Goal: Task Accomplishment & Management: Manage account settings

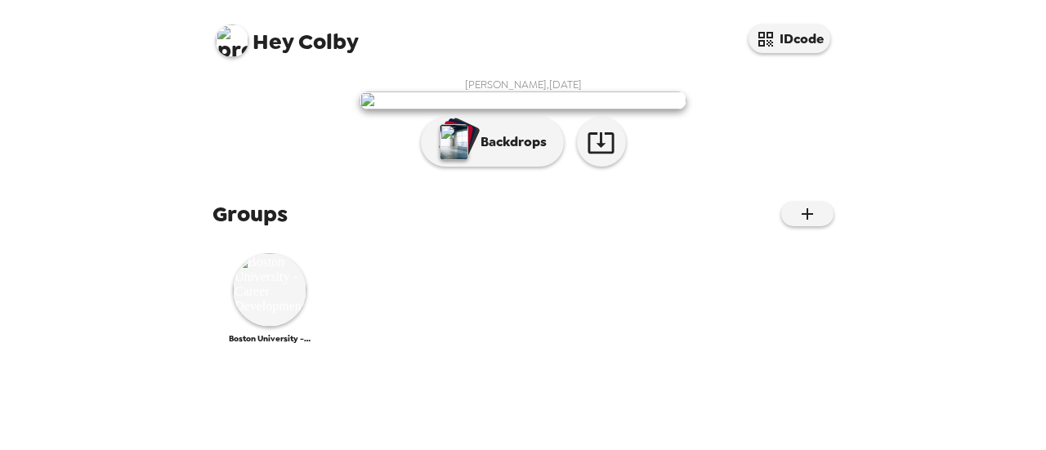
scroll to position [316, 0]
click at [264, 327] on img at bounding box center [270, 290] width 74 height 74
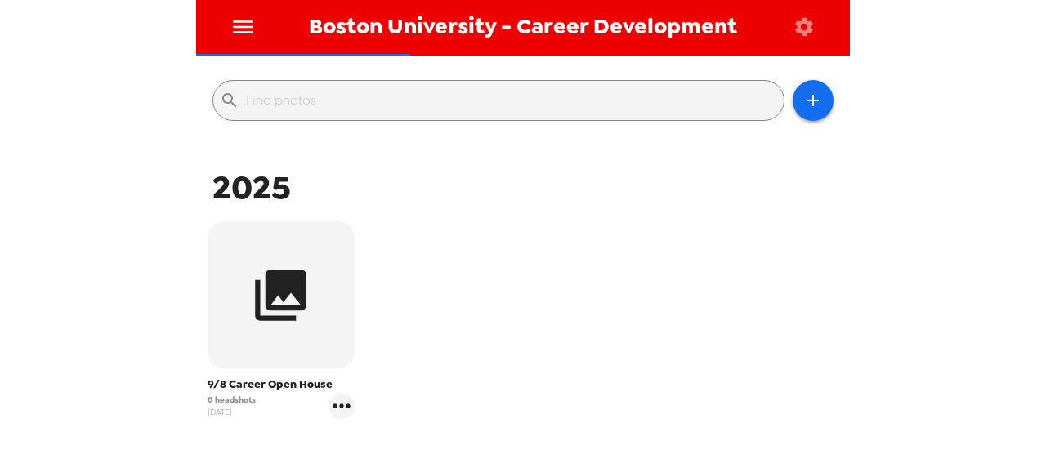
scroll to position [312, 0]
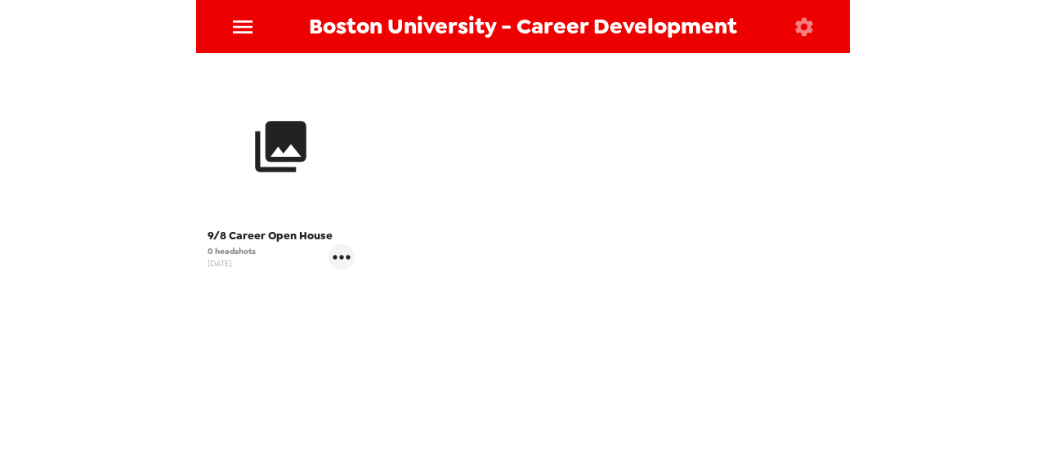
click at [296, 163] on icon "button" at bounding box center [280, 146] width 61 height 61
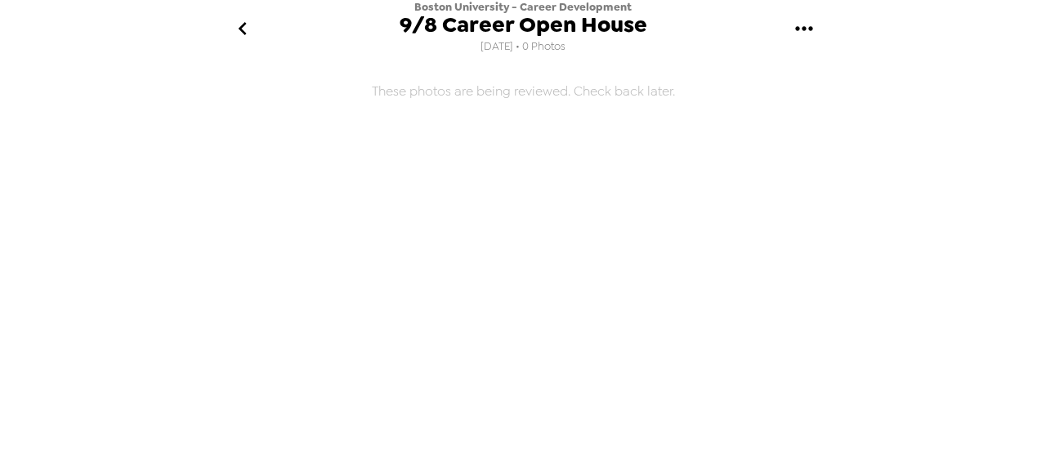
click at [800, 24] on icon "gallery menu" at bounding box center [804, 29] width 26 height 26
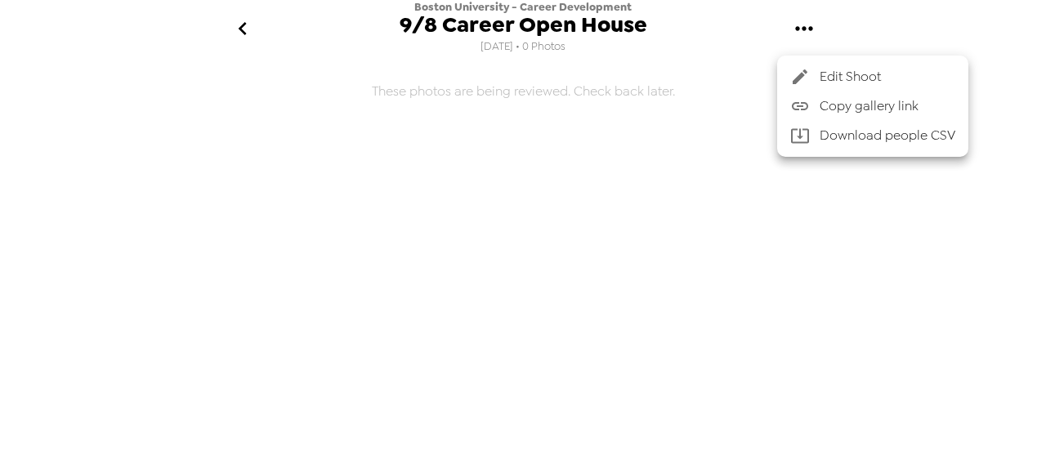
click at [632, 148] on div at bounding box center [523, 225] width 1046 height 450
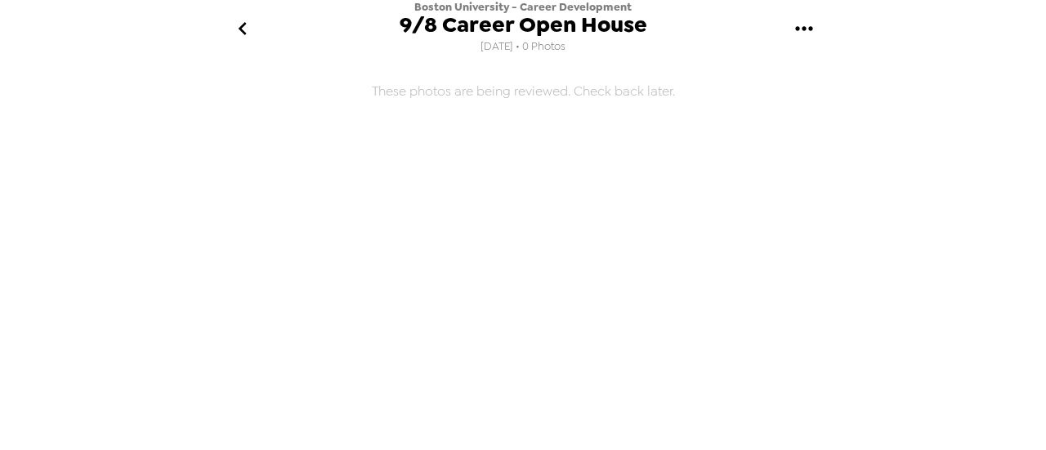
click at [227, 29] on button "go back" at bounding box center [242, 28] width 53 height 53
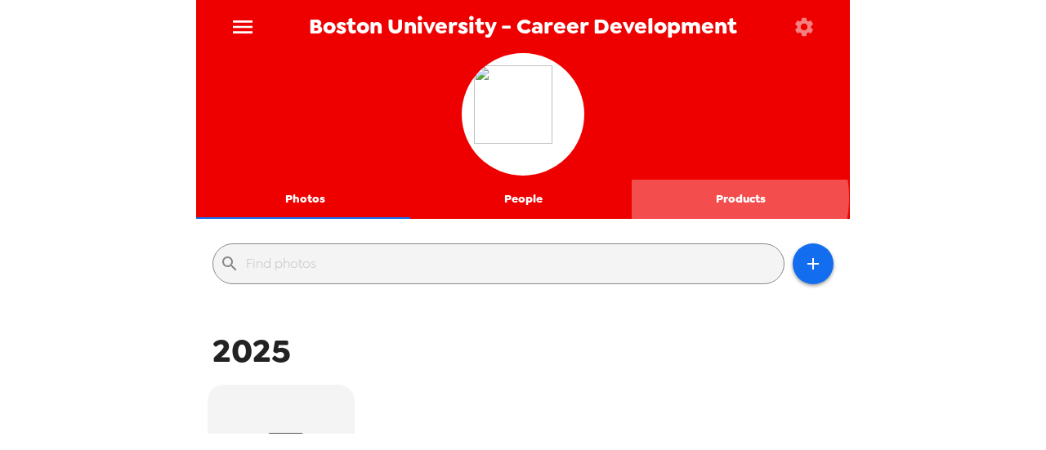
click at [722, 198] on button "Products" at bounding box center [741, 199] width 218 height 39
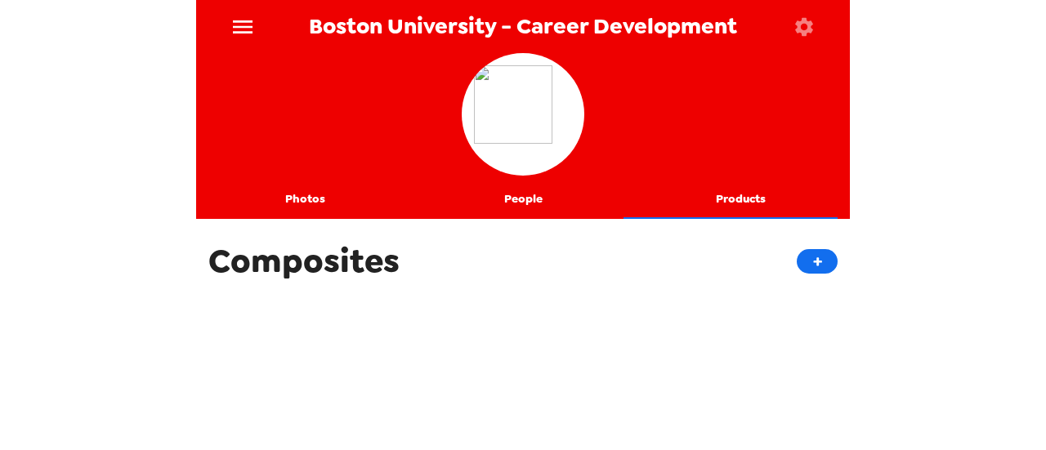
click at [525, 197] on button "People" at bounding box center [523, 199] width 218 height 39
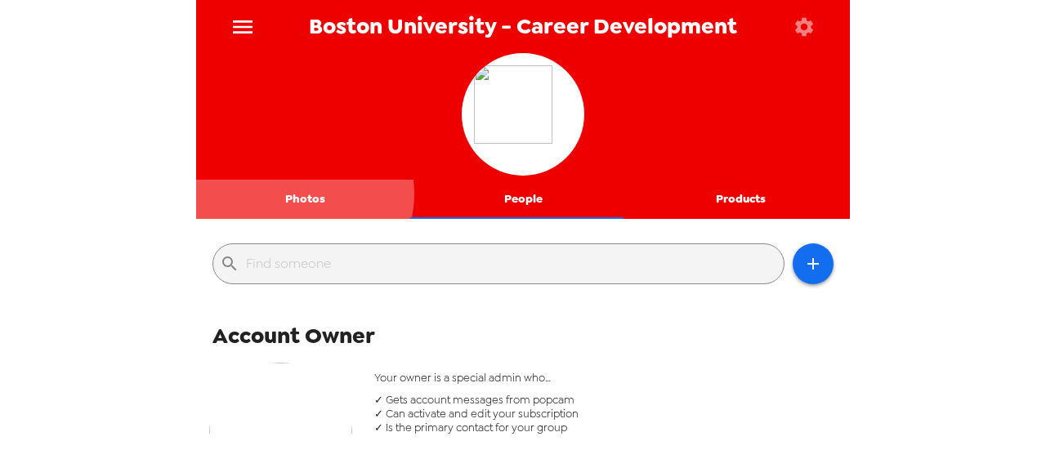
click at [302, 194] on button "Photos" at bounding box center [305, 199] width 218 height 39
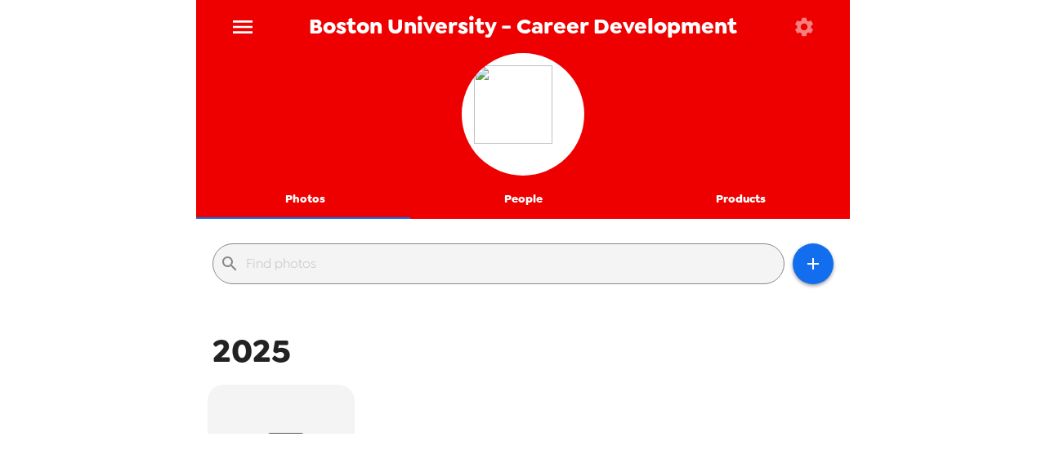
click at [253, 27] on icon "menu" at bounding box center [243, 27] width 26 height 26
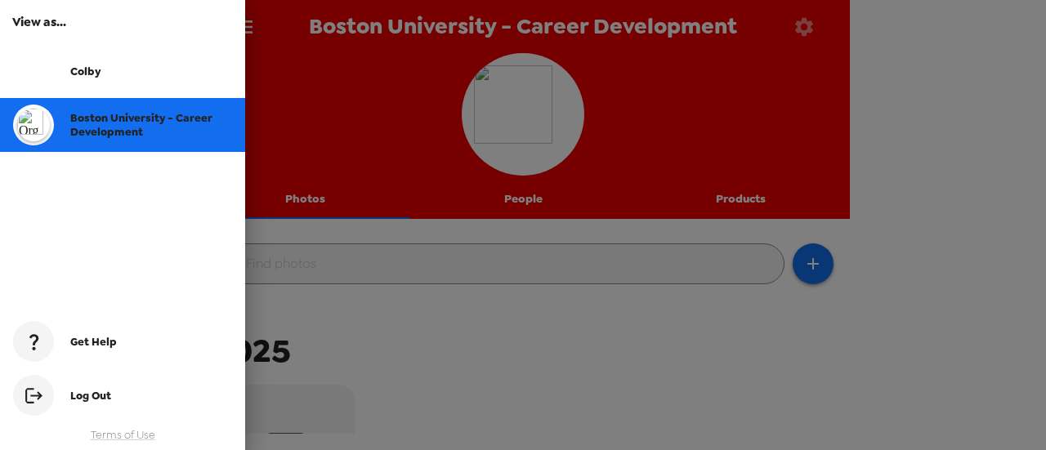
click at [722, 82] on div at bounding box center [523, 225] width 1046 height 450
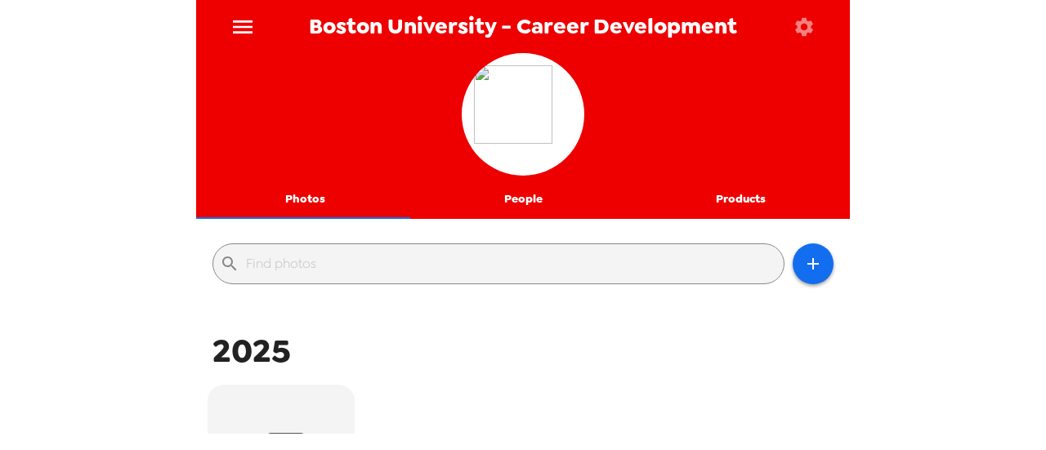
click at [806, 27] on icon "button" at bounding box center [804, 27] width 23 height 23
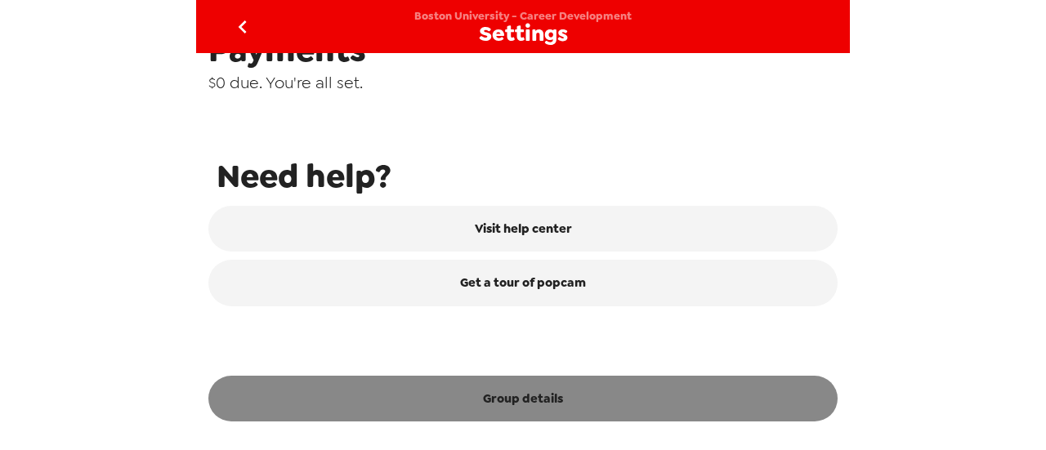
click at [463, 378] on button "Group details" at bounding box center [522, 399] width 629 height 46
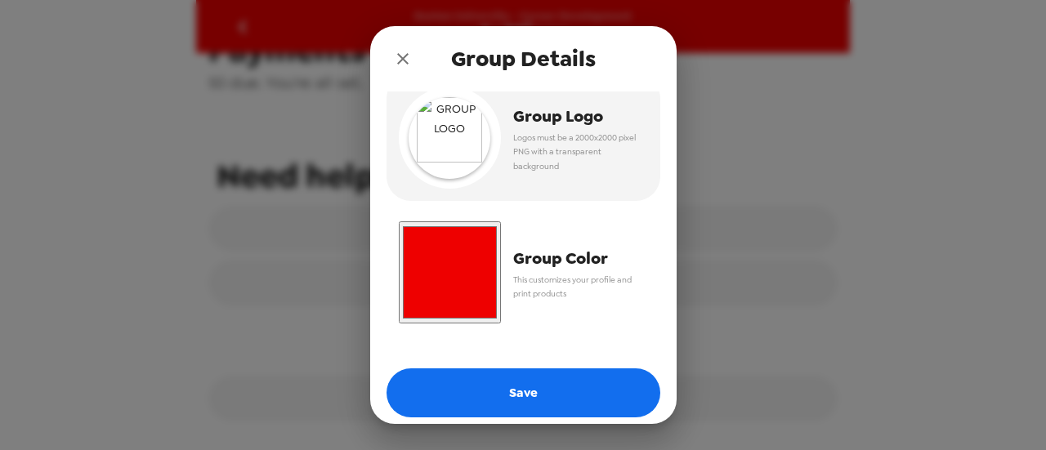
scroll to position [26, 0]
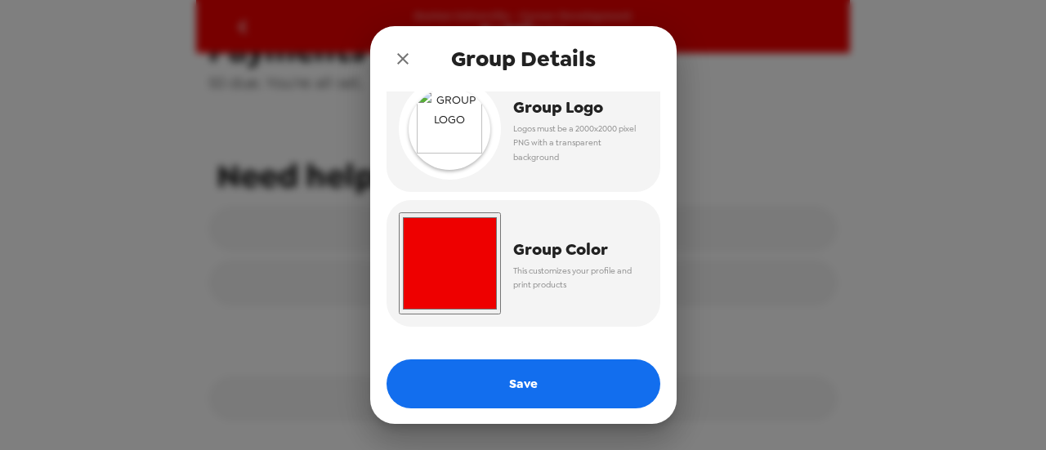
click at [860, 199] on div "Group Details Group Logo Logos must be a 2000x2000 pixel PNG with a transparent…" at bounding box center [523, 225] width 1046 height 450
click at [408, 61] on icon "close" at bounding box center [403, 59] width 20 height 20
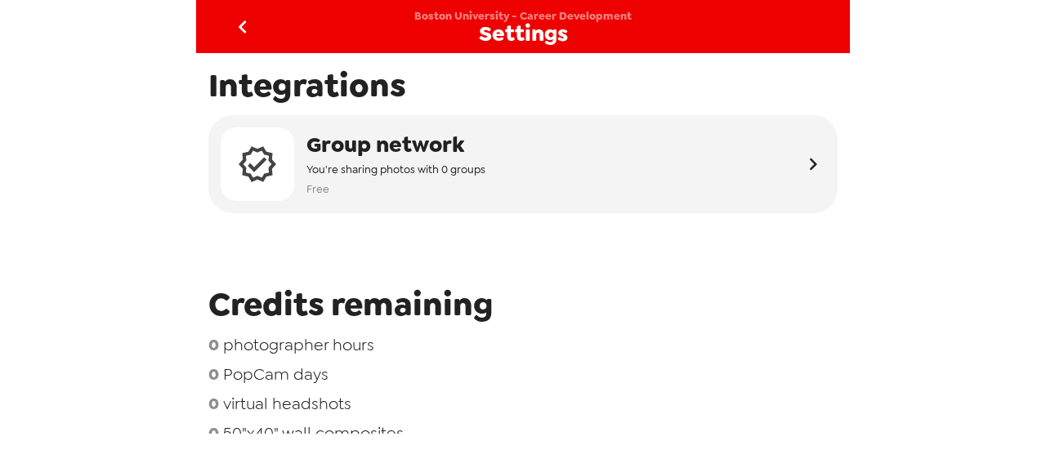
scroll to position [0, 0]
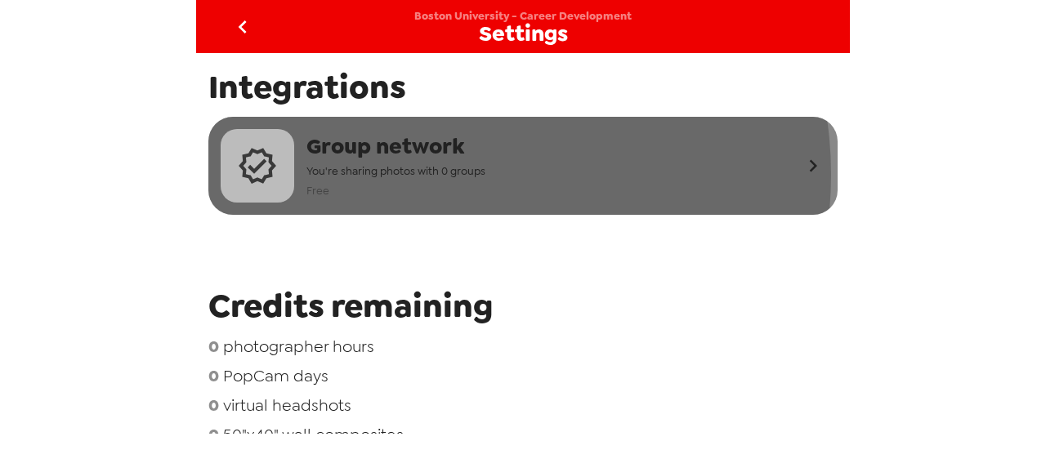
click at [453, 175] on span "You're sharing photos with 0 groups" at bounding box center [395, 171] width 179 height 19
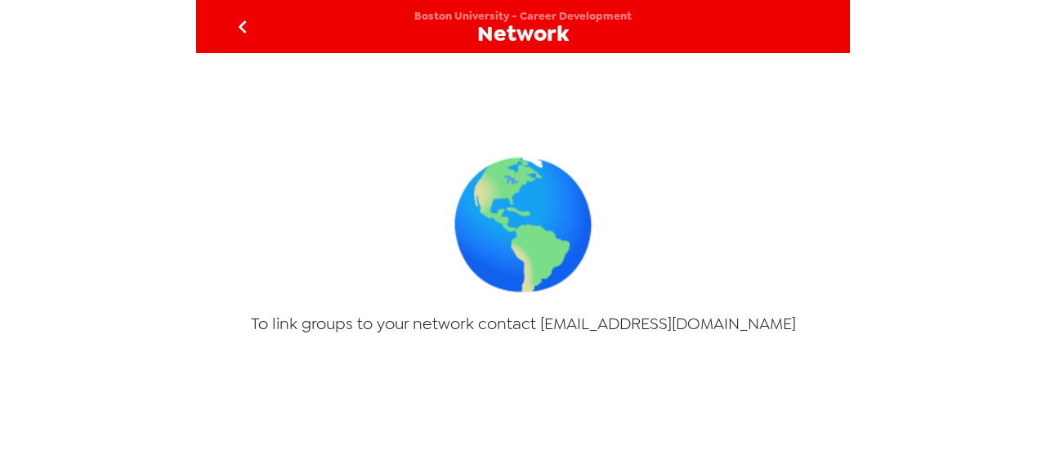
click at [231, 32] on icon "go back" at bounding box center [243, 27] width 26 height 26
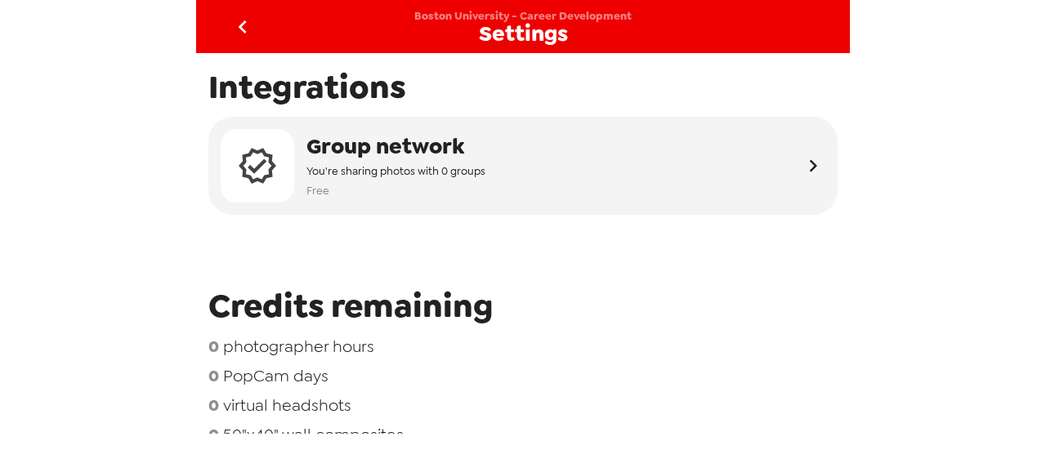
click at [235, 29] on icon "go back" at bounding box center [243, 27] width 26 height 26
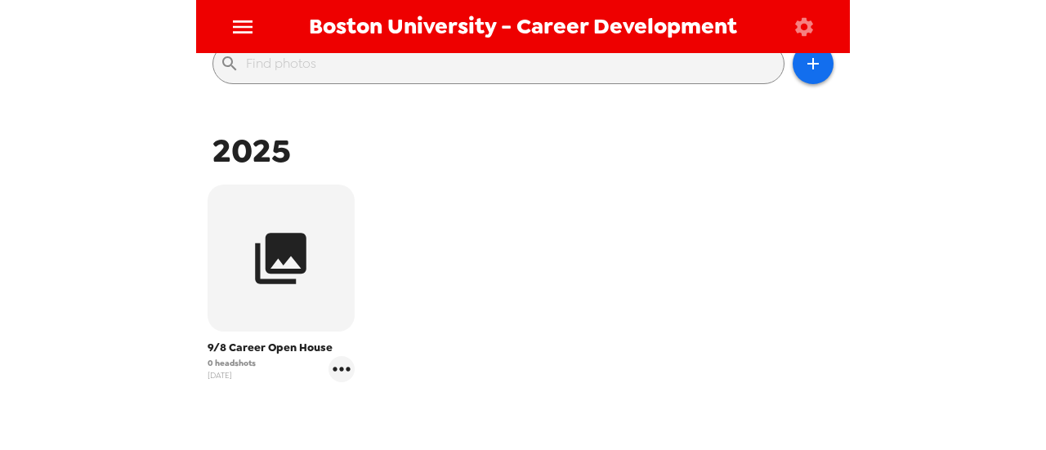
scroll to position [149, 0]
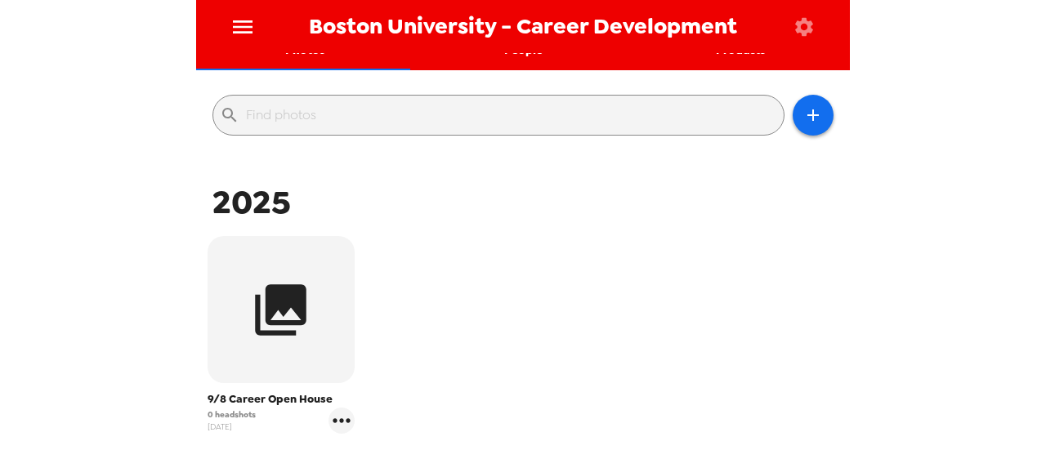
click at [307, 117] on input "text" at bounding box center [511, 115] width 531 height 26
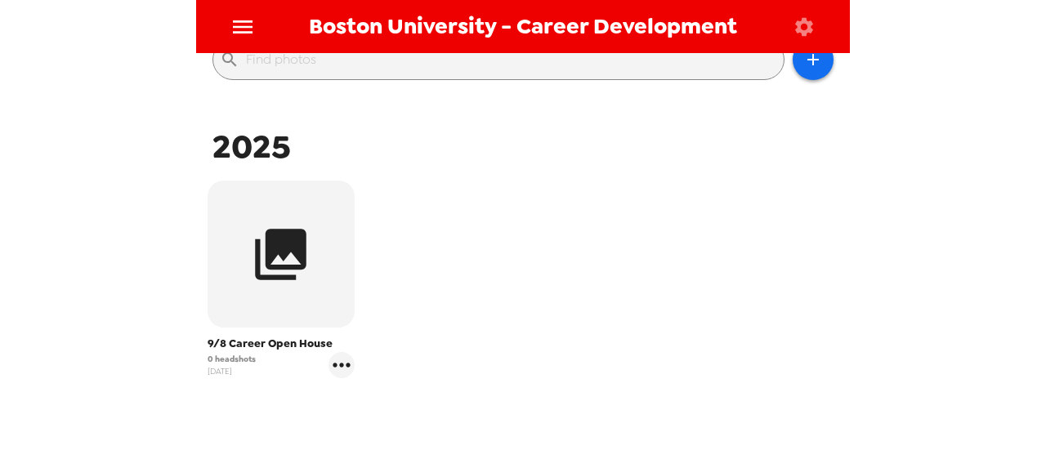
scroll to position [230, 0]
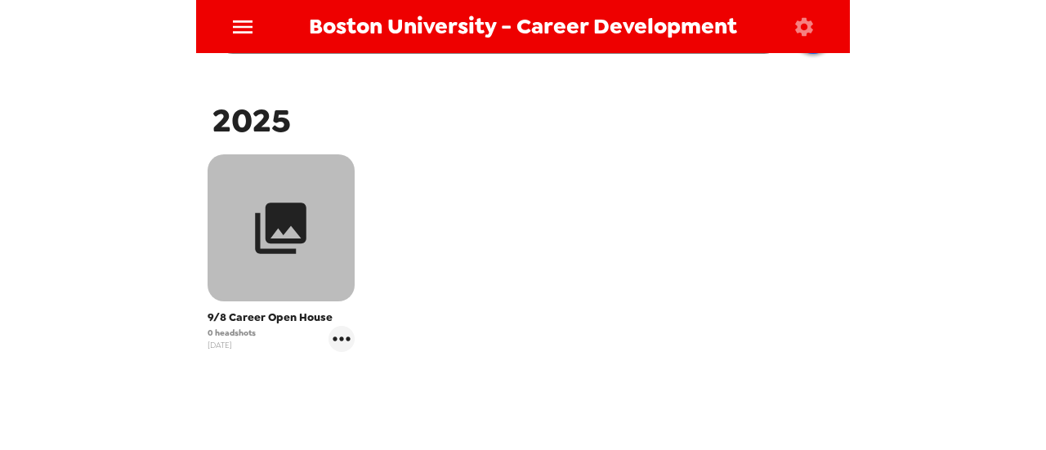
click at [326, 228] on button "button" at bounding box center [281, 227] width 147 height 147
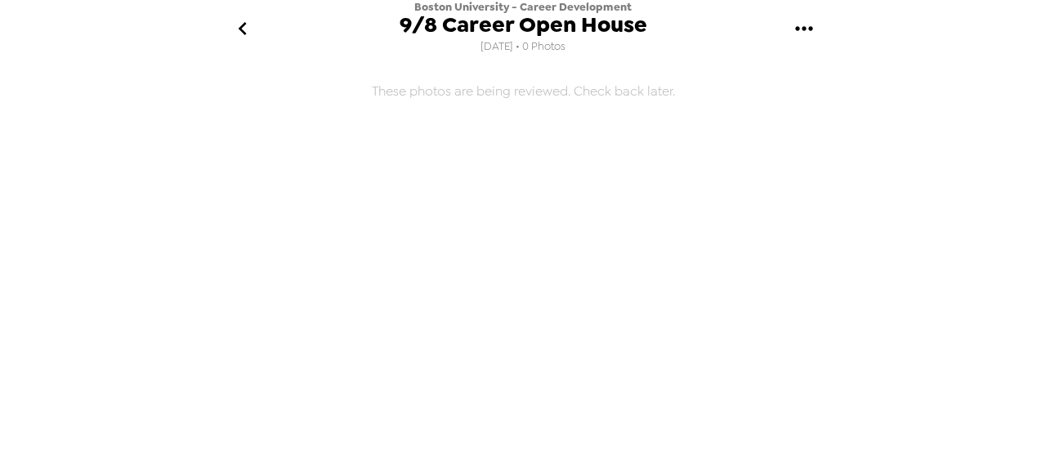
click at [797, 32] on icon "gallery menu" at bounding box center [804, 29] width 26 height 26
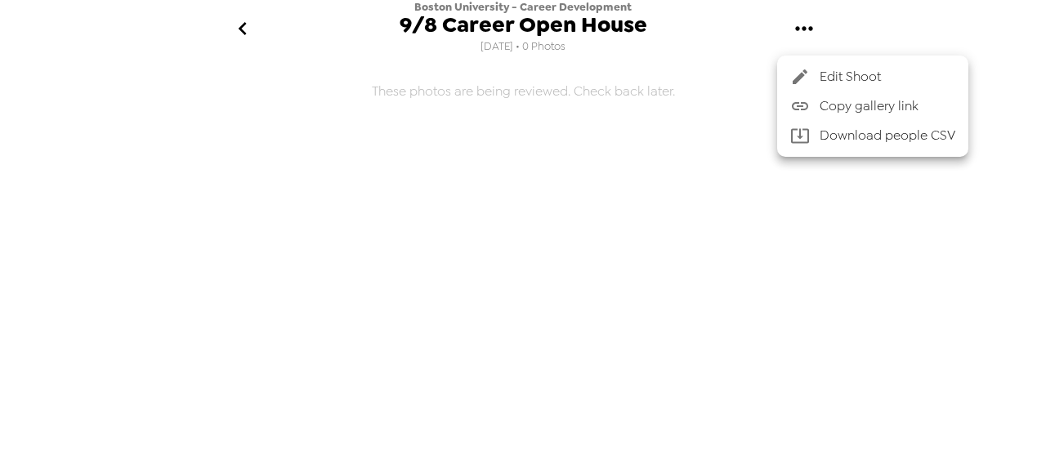
click at [637, 175] on div at bounding box center [523, 225] width 1046 height 450
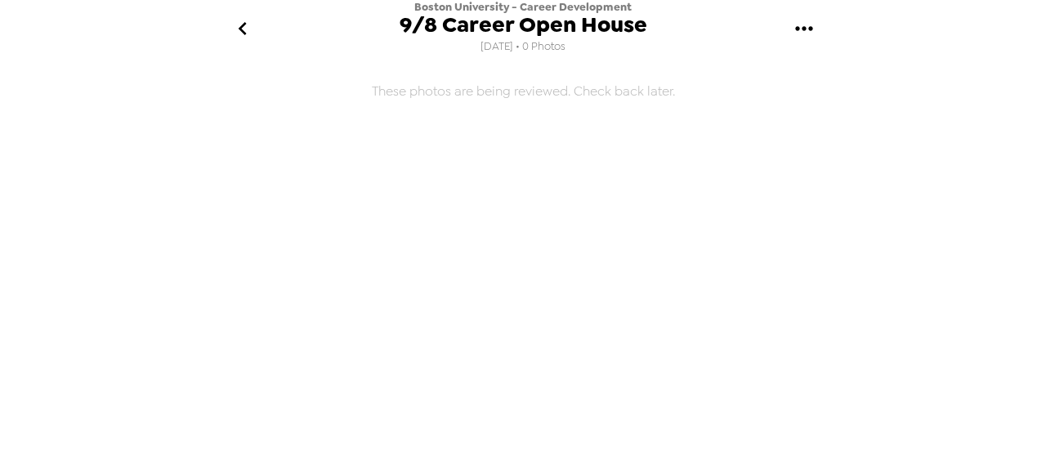
click at [226, 19] on button "go back" at bounding box center [242, 28] width 53 height 53
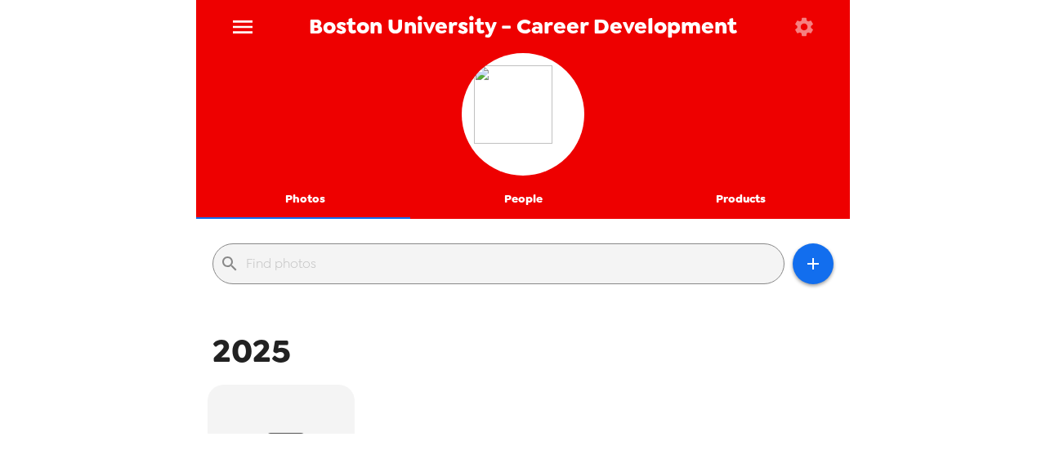
scroll to position [245, 0]
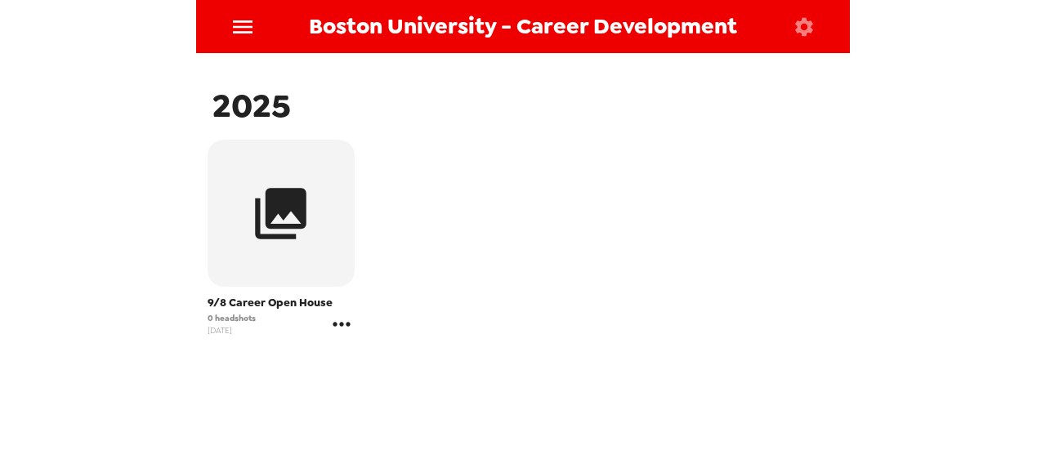
click at [343, 333] on icon "gallery menu" at bounding box center [341, 324] width 26 height 26
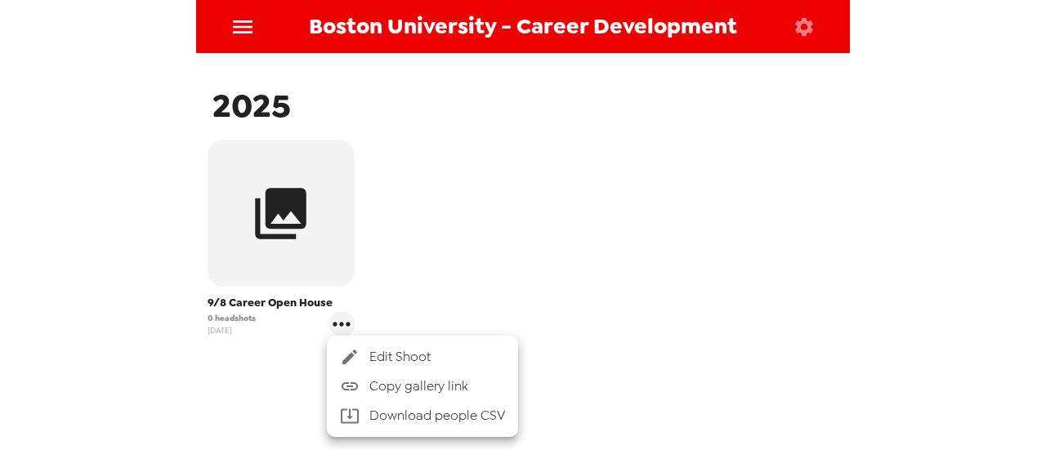
click at [677, 358] on div at bounding box center [523, 225] width 1046 height 450
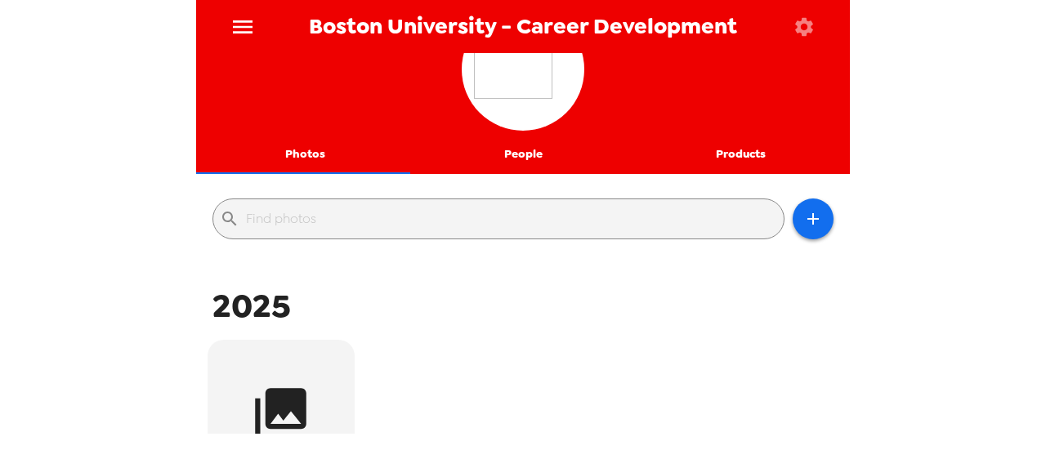
scroll to position [0, 0]
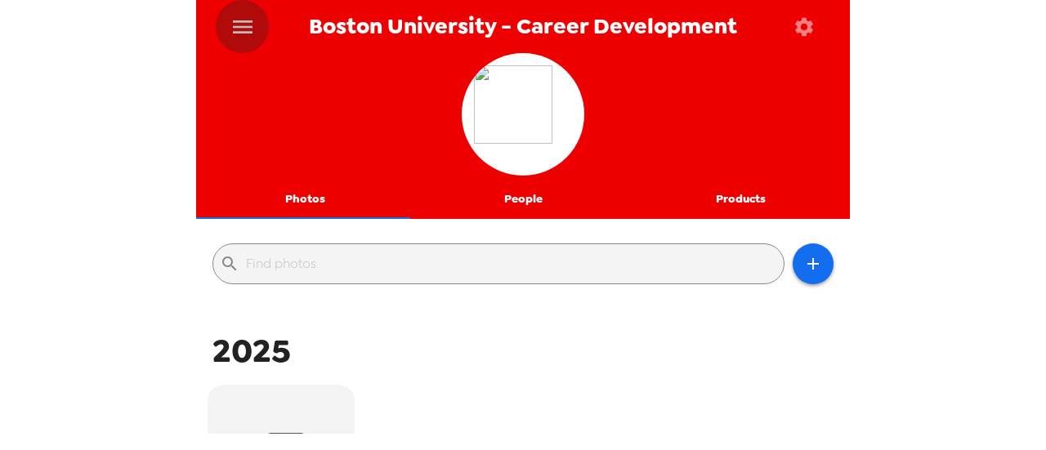
click at [235, 29] on icon "menu" at bounding box center [243, 27] width 26 height 26
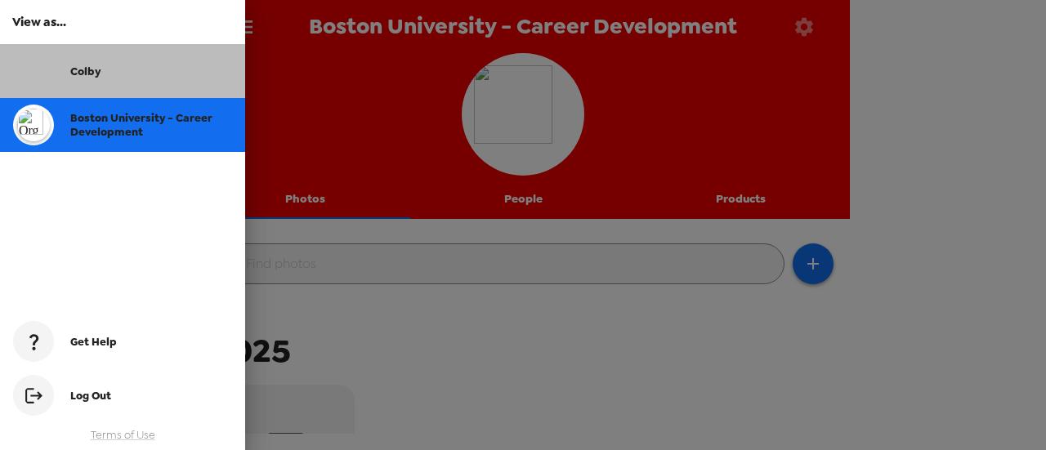
click at [122, 79] on div "Colby" at bounding box center [122, 71] width 245 height 54
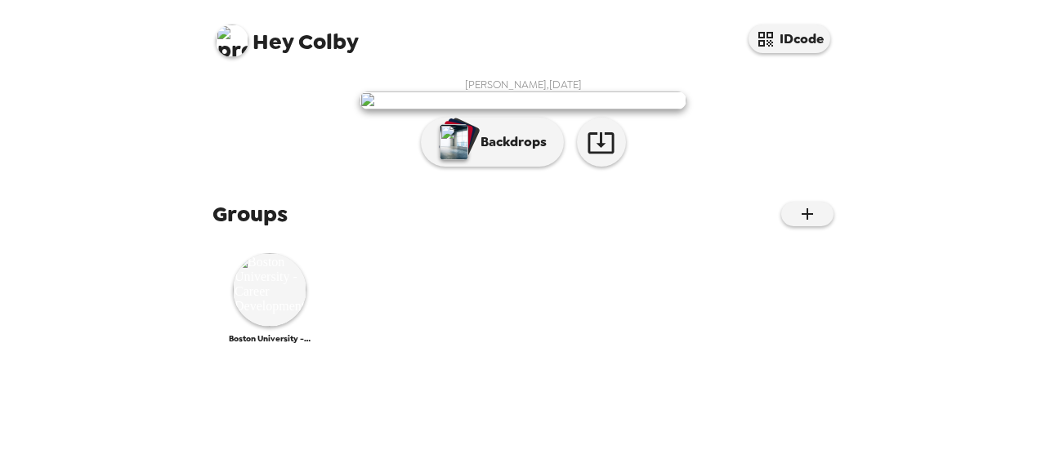
scroll to position [316, 0]
click at [270, 327] on img at bounding box center [270, 290] width 74 height 74
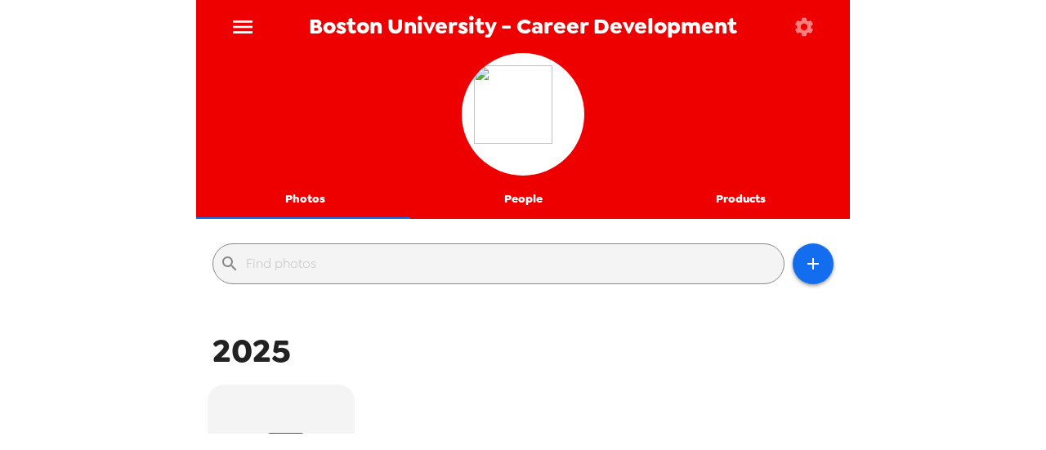
click at [504, 204] on button "People" at bounding box center [523, 199] width 218 height 39
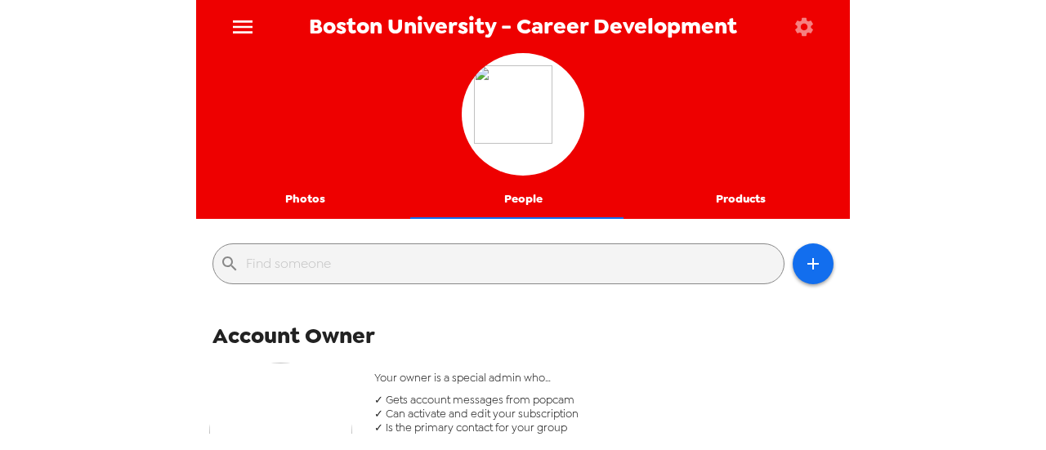
click at [716, 208] on button "Products" at bounding box center [741, 199] width 218 height 39
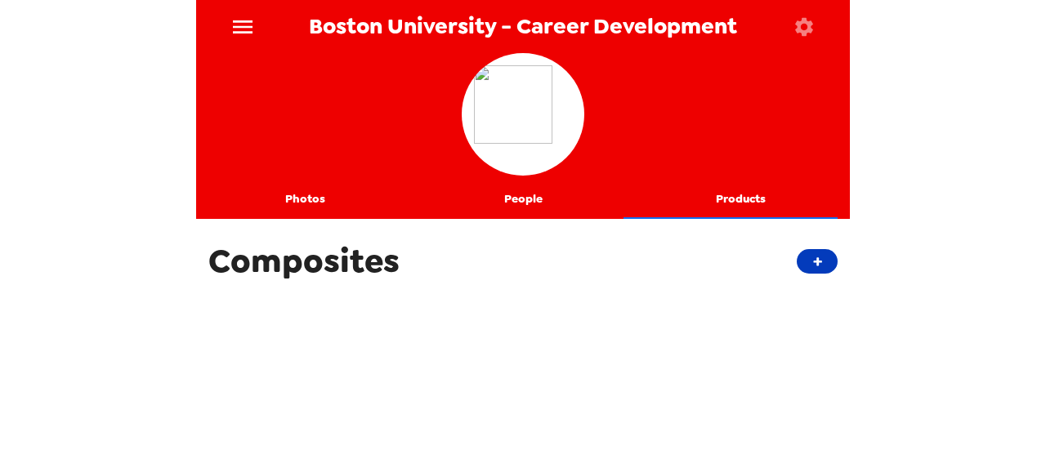
click at [807, 257] on button "+" at bounding box center [817, 261] width 41 height 25
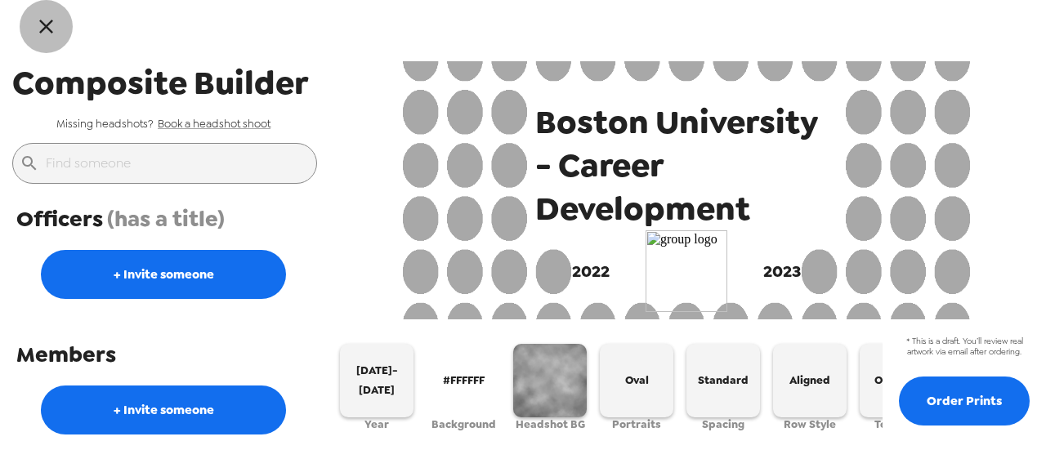
click at [42, 20] on icon "button" at bounding box center [46, 27] width 24 height 24
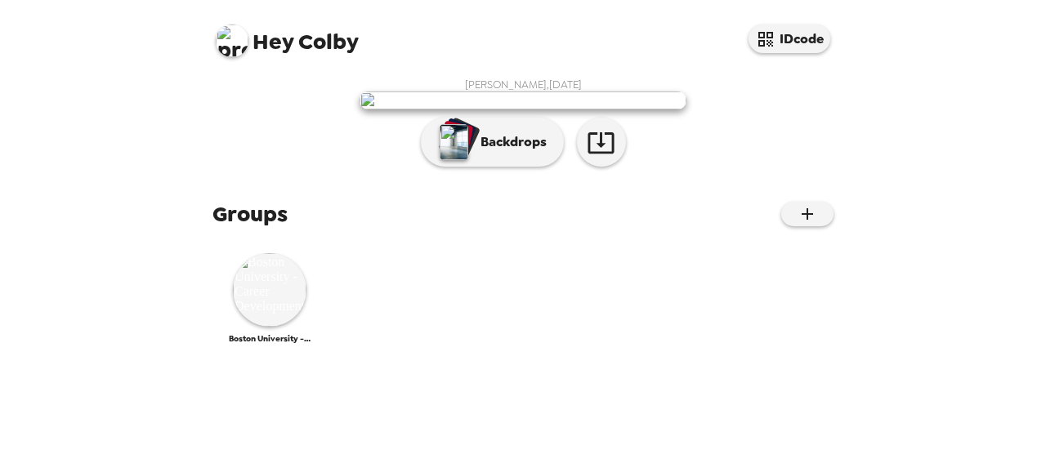
scroll to position [316, 0]
click at [265, 327] on img at bounding box center [270, 290] width 74 height 74
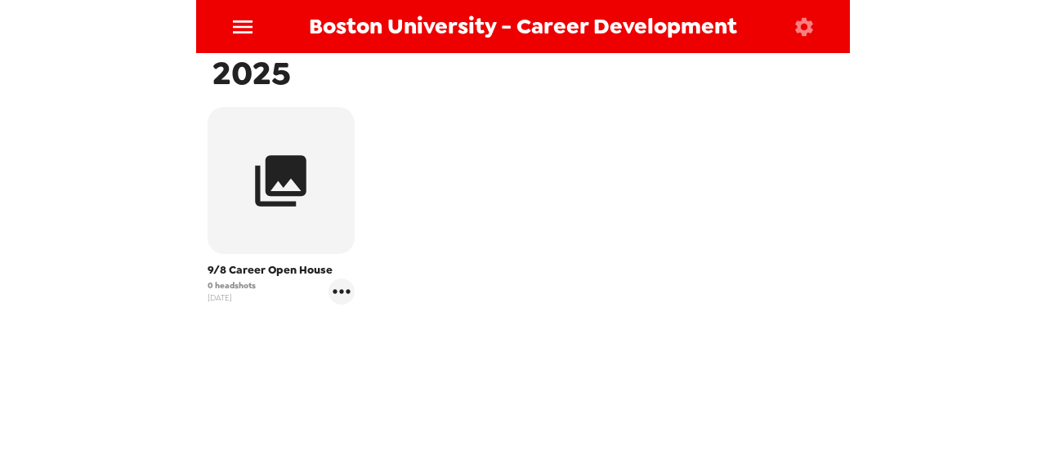
scroll to position [312, 0]
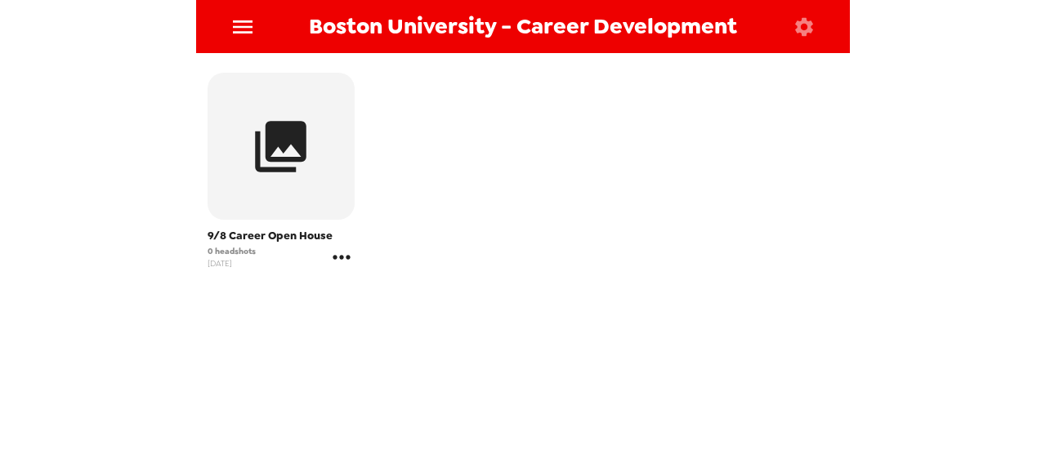
click at [331, 264] on icon "gallery menu" at bounding box center [341, 257] width 26 height 26
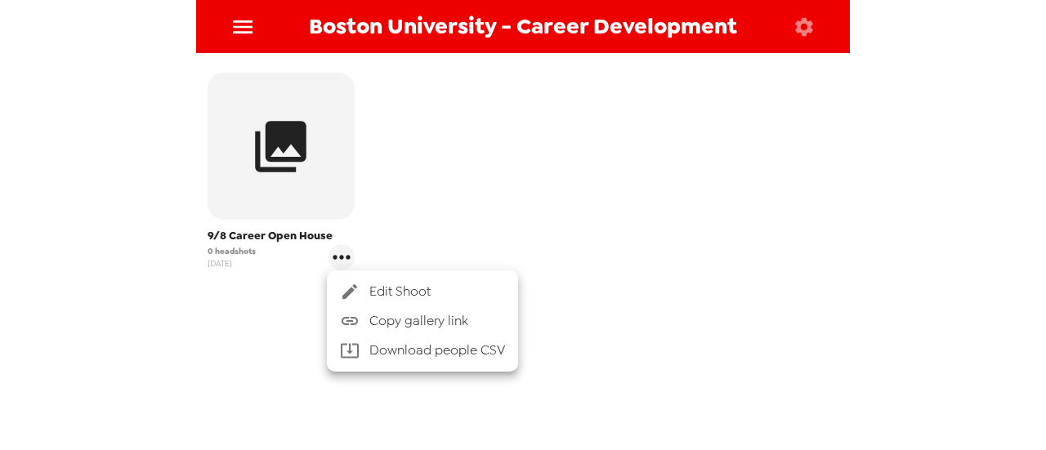
click at [408, 293] on span "Edit Shoot" at bounding box center [437, 292] width 136 height 20
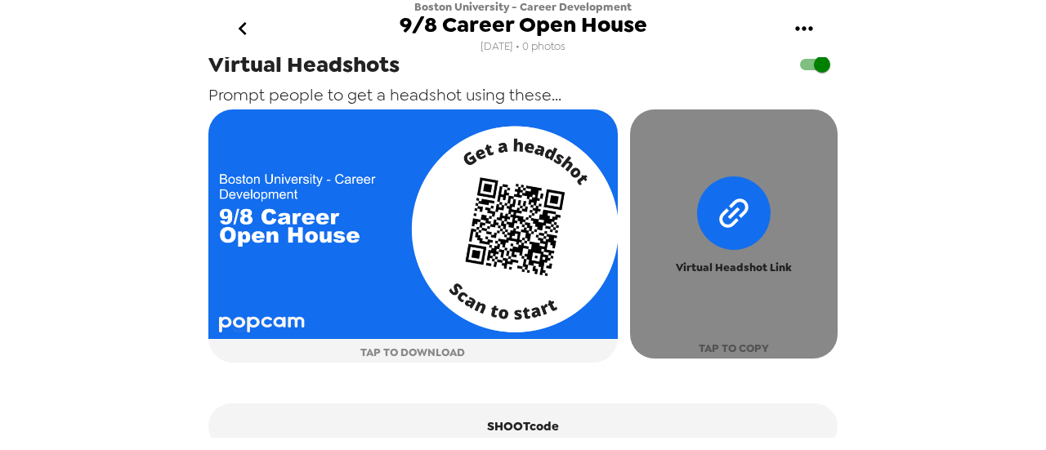
scroll to position [729, 0]
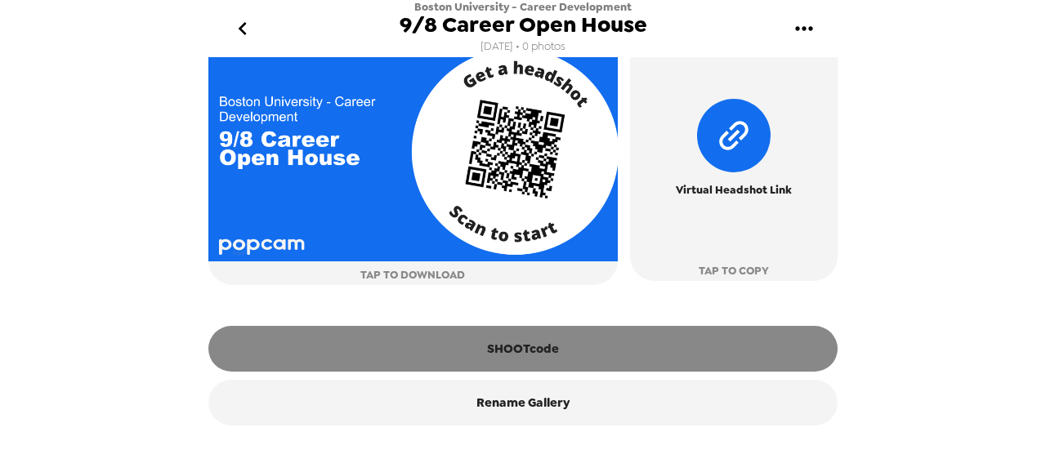
click at [597, 345] on button "SHOOTcode" at bounding box center [522, 349] width 629 height 46
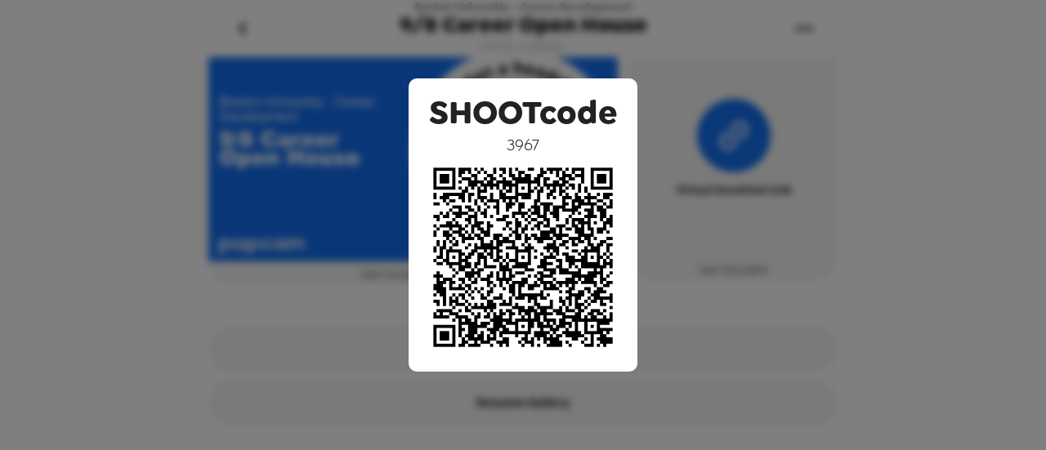
click at [954, 130] on div "SHOOTcode 3967" at bounding box center [523, 225] width 1046 height 450
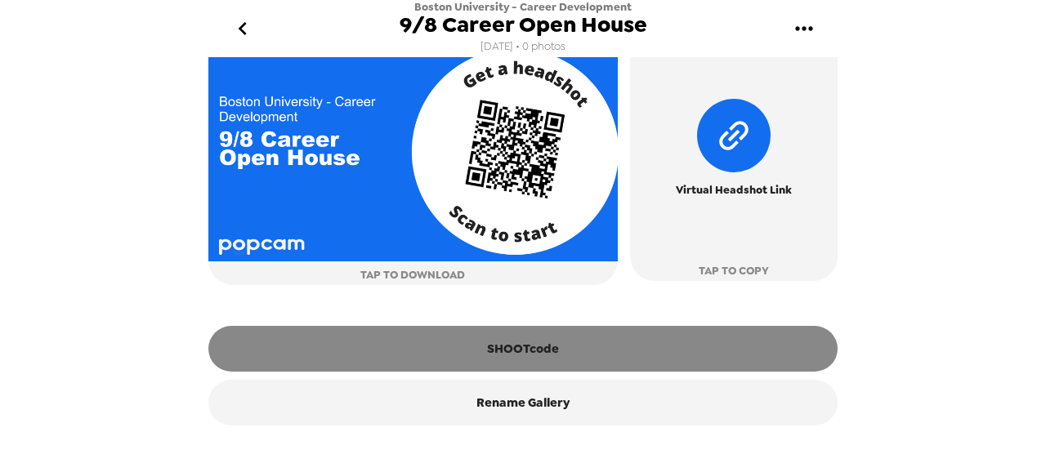
click at [541, 360] on button "SHOOTcode" at bounding box center [522, 349] width 629 height 46
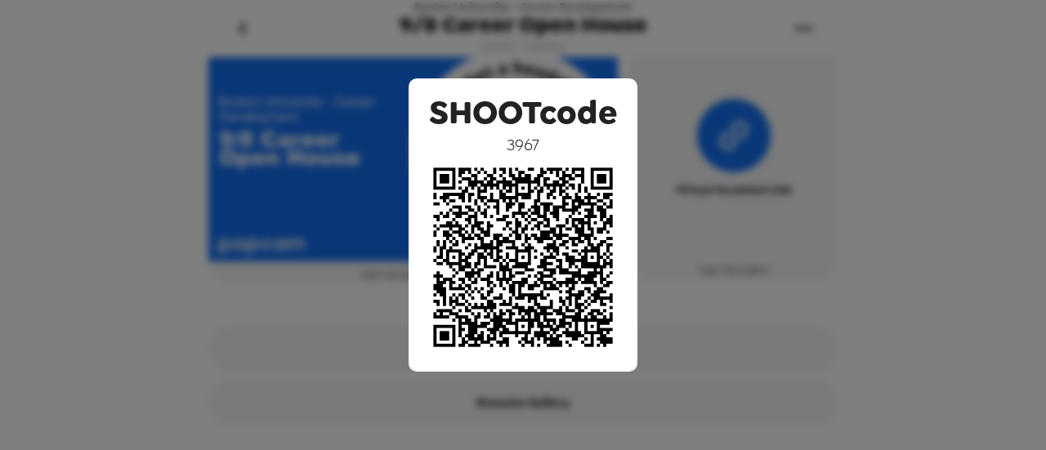
drag, startPoint x: 553, startPoint y: 209, endPoint x: 315, endPoint y: 253, distance: 242.7
click at [315, 253] on div "SHOOTcode 3967" at bounding box center [523, 225] width 1046 height 450
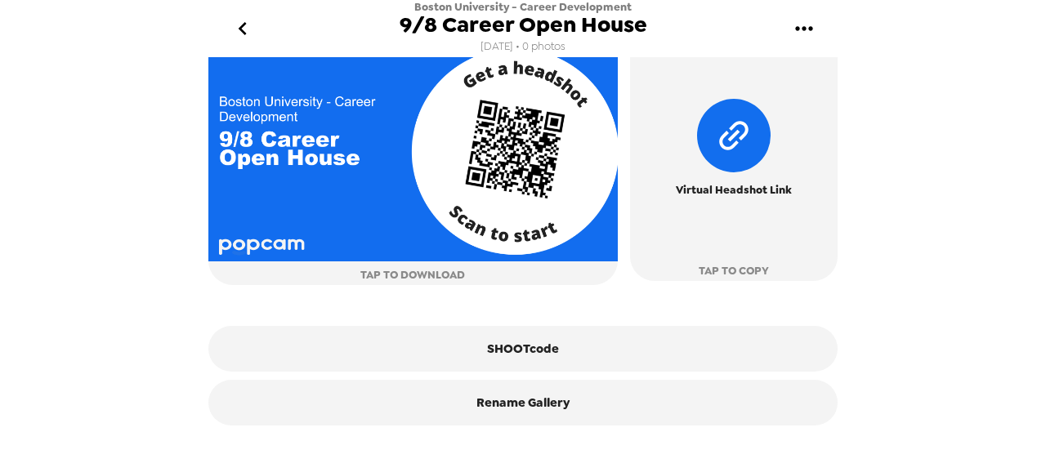
drag, startPoint x: 547, startPoint y: 352, endPoint x: 206, endPoint y: 323, distance: 342.0
click at [156, 310] on div "[GEOGRAPHIC_DATA] - Career Development 9/8 Career Open House [DATE] • 0 photos …" at bounding box center [523, 225] width 1046 height 450
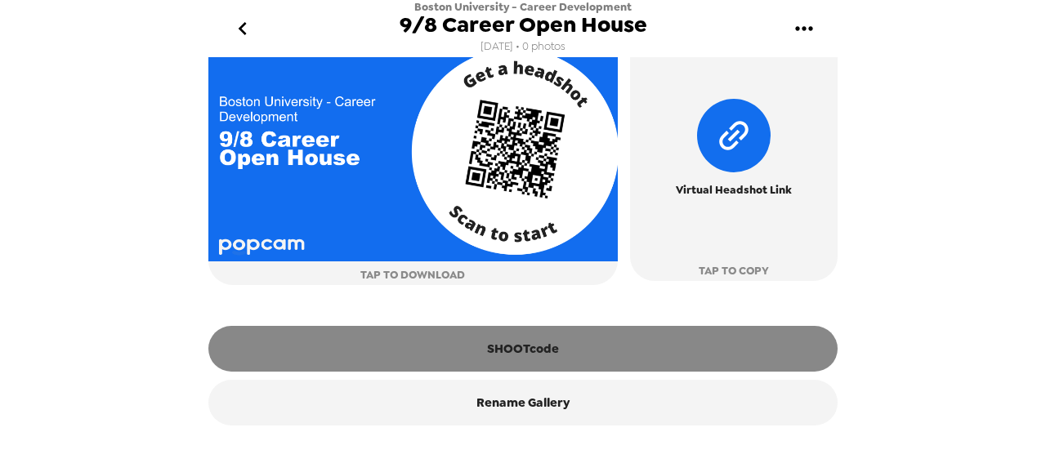
click at [476, 355] on button "SHOOTcode" at bounding box center [522, 349] width 629 height 46
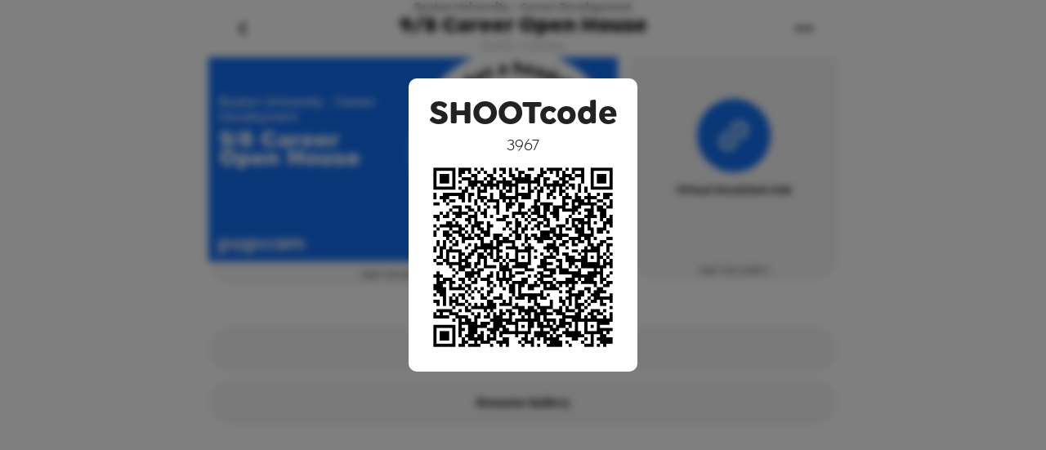
click at [204, 197] on div "SHOOTcode 3967" at bounding box center [523, 225] width 1046 height 450
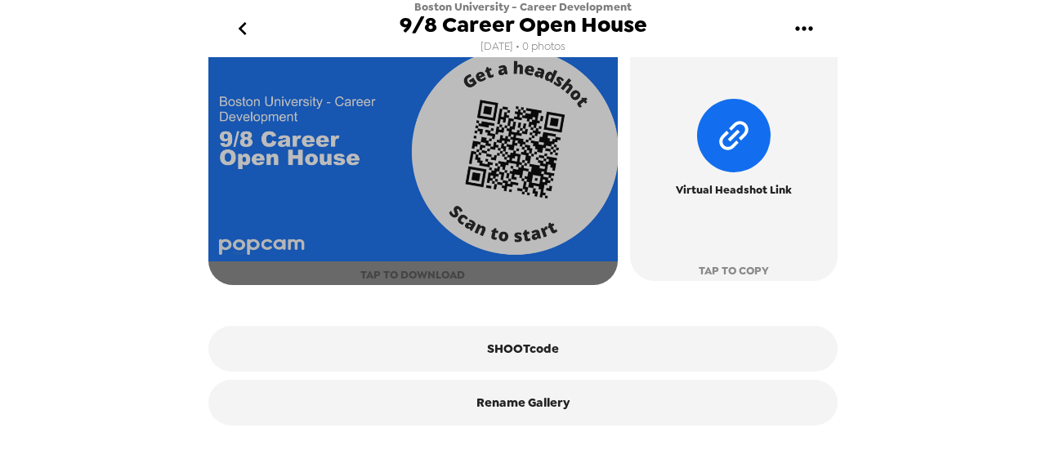
click at [412, 266] on button "TAP TO DOWNLOAD" at bounding box center [412, 158] width 409 height 253
click at [571, 132] on img "button" at bounding box center [412, 147] width 409 height 230
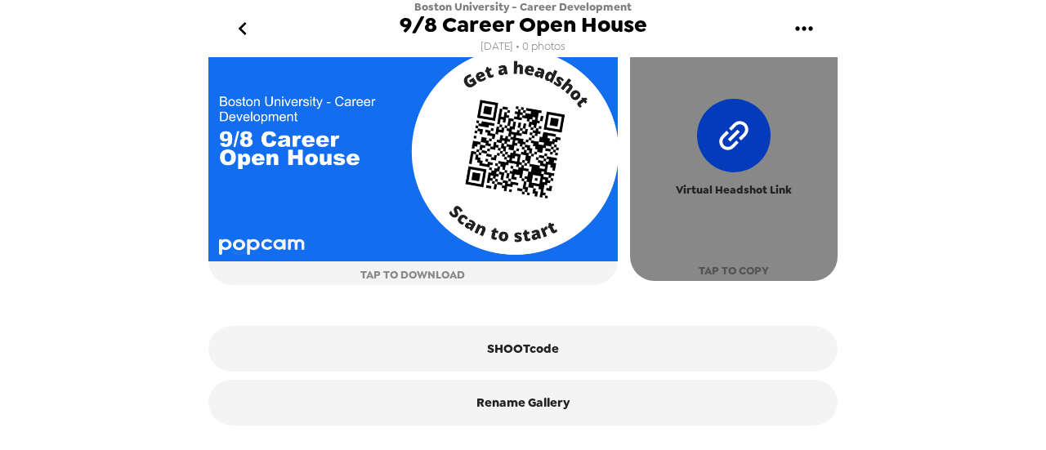
click at [744, 160] on icon "button" at bounding box center [734, 135] width 104 height 104
